Goal: Navigation & Orientation: Find specific page/section

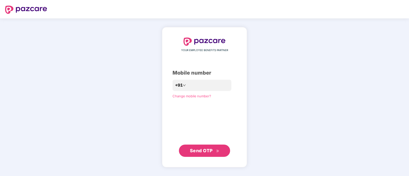
click at [130, 80] on div "YOUR EMPLOYEE BENEFITS PARTNER Mobile number +91 Change mobile number? Send OTP" at bounding box center [204, 97] width 409 height 158
click at [200, 86] on input "number" at bounding box center [208, 85] width 42 height 8
type input "**********"
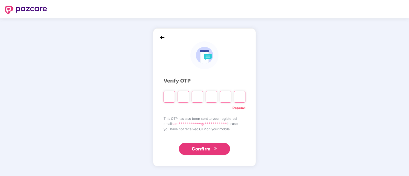
type input "*"
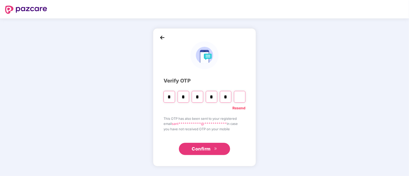
type input "*"
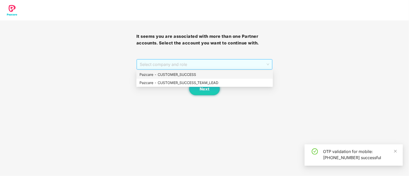
click at [178, 66] on span "Select company and role" at bounding box center [205, 65] width 130 height 10
click at [196, 82] on div "Pazcare - CUSTOMER_SUCCESS_TEAM_LEAD" at bounding box center [204, 83] width 130 height 6
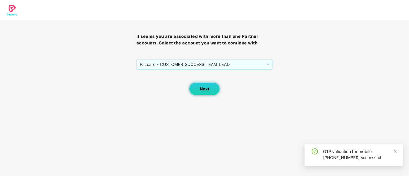
click at [203, 90] on span "Next" at bounding box center [205, 89] width 10 height 5
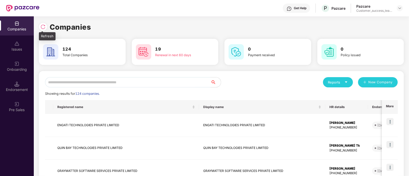
click at [47, 27] on div at bounding box center [43, 27] width 8 height 8
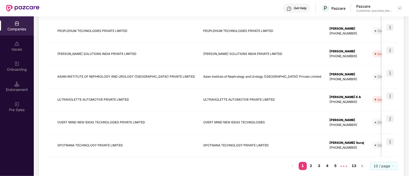
scroll to position [195, 0]
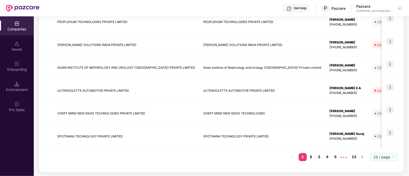
click at [312, 155] on link "2" at bounding box center [311, 157] width 8 height 8
